Goal: Information Seeking & Learning: Find contact information

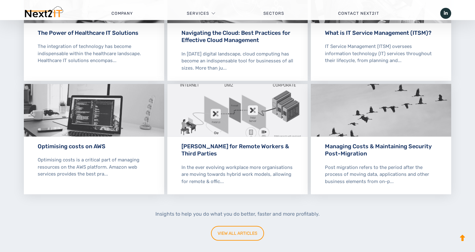
scroll to position [1789, 0]
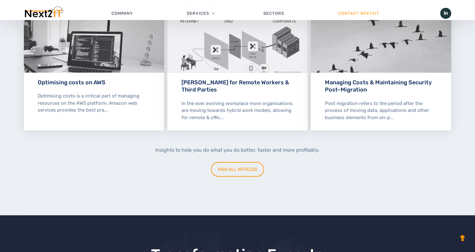
click at [362, 14] on link "Contact Next2IT" at bounding box center [358, 13] width 95 height 19
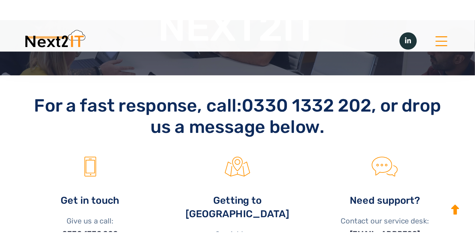
scroll to position [184, 0]
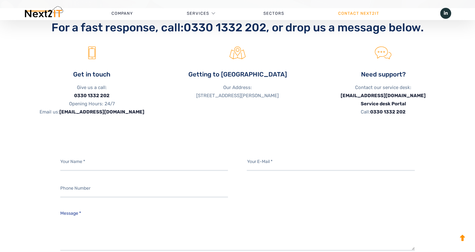
click at [198, 97] on p "Our Address: [STREET_ADDRESS][PERSON_NAME]" at bounding box center [237, 91] width 136 height 16
drag, startPoint x: 193, startPoint y: 97, endPoint x: 222, endPoint y: 97, distance: 28.2
click at [222, 97] on p "Our Address: [STREET_ADDRESS][PERSON_NAME]" at bounding box center [237, 91] width 136 height 16
copy p "[GEOGRAPHIC_DATA]"
drag, startPoint x: 255, startPoint y: 96, endPoint x: 226, endPoint y: 96, distance: 29.8
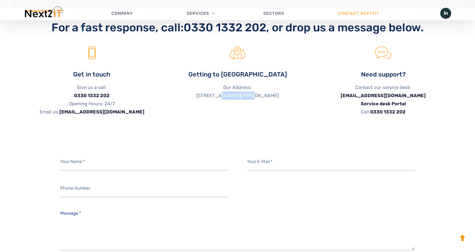
click at [226, 96] on p "Our Address: Next2IT, Darwin House, Lakhpur Court, Dyson Way, Stafford ST18 0FX…" at bounding box center [237, 91] width 136 height 16
copy p "Lakhpur Court"
drag, startPoint x: 282, startPoint y: 97, endPoint x: 260, endPoint y: 98, distance: 22.3
click at [260, 98] on p "Our Address: Next2IT, Darwin House, Lakhpur Court, Dyson Way, Stafford ST18 0FX…" at bounding box center [237, 91] width 136 height 16
copy p "Dyson Way"
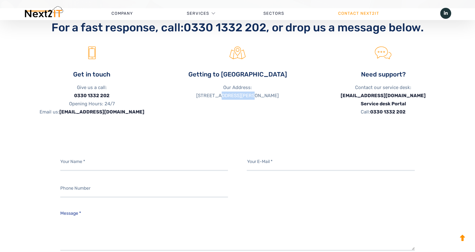
drag, startPoint x: 291, startPoint y: 95, endPoint x: 284, endPoint y: 95, distance: 7.5
click at [284, 95] on ul "Get in touch Give us a call: 0330 1332 202 Opening Hours: 24/7 Email us: sales@…" at bounding box center [237, 81] width 437 height 69
drag, startPoint x: 284, startPoint y: 95, endPoint x: 295, endPoint y: 101, distance: 12.7
click at [292, 109] on li "Getting to us Our Address: Next2IT, Darwin House, Lakhpur Court, Dyson Way, Sta…" at bounding box center [238, 81] width 146 height 69
click at [300, 100] on p "Our Address: Next2IT, Darwin House, Lakhpur Court, Dyson Way, Stafford ST18 0FX…" at bounding box center [237, 91] width 136 height 16
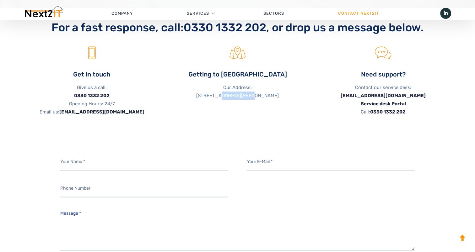
click at [293, 100] on p "Our Address: Next2IT, Darwin House, Lakhpur Court, Dyson Way, Stafford ST18 0FX…" at bounding box center [237, 91] width 136 height 16
drag, startPoint x: 285, startPoint y: 96, endPoint x: 301, endPoint y: 97, distance: 16.4
click at [301, 97] on p "Our Address: Next2IT, Darwin House, Lakhpur Court, Dyson Way, Stafford ST18 0FX…" at bounding box center [237, 91] width 136 height 16
copy p "Stafford"
